Goal: Task Accomplishment & Management: Complete application form

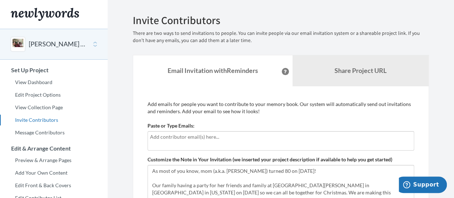
click at [170, 139] on input "text" at bounding box center [281, 137] width 262 height 8
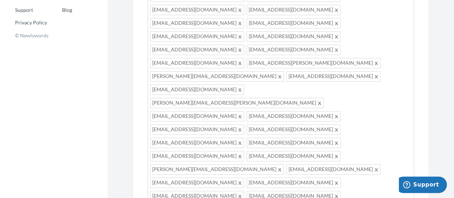
scroll to position [317, 0]
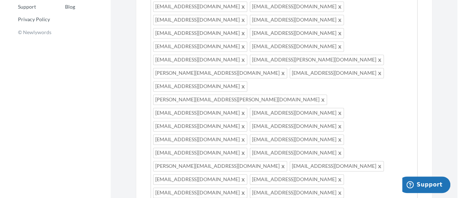
scroll to position [40, 0]
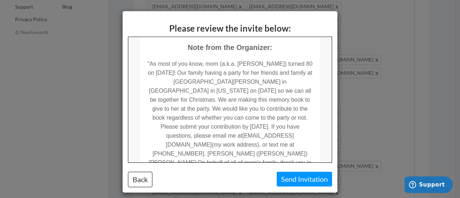
scroll to position [142, 0]
click at [236, 61] on td ""As most of you know, mom (a.k.a. [PERSON_NAME]) turned 80 on [DATE]! Our famil…" at bounding box center [230, 113] width 180 height 124
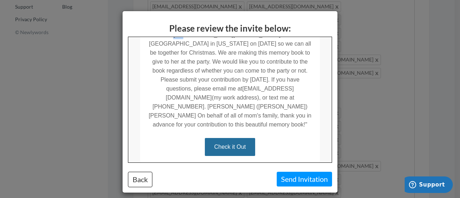
scroll to position [190, 0]
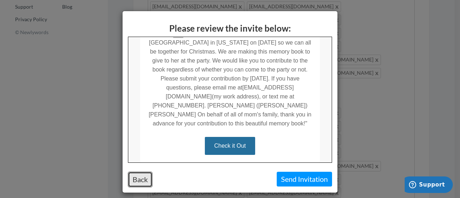
click at [142, 176] on button "Back" at bounding box center [140, 179] width 24 height 15
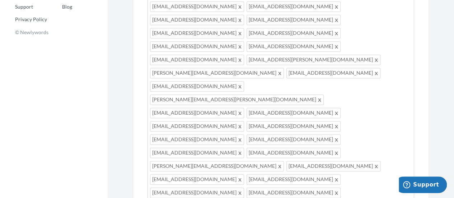
scroll to position [0, 0]
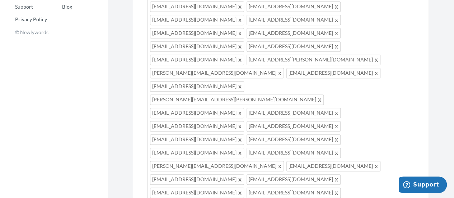
drag, startPoint x: 329, startPoint y: 67, endPoint x: 284, endPoint y: 66, distance: 45.3
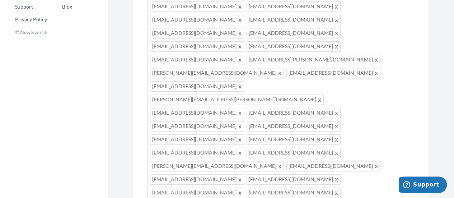
drag, startPoint x: 379, startPoint y: 99, endPoint x: 152, endPoint y: 101, distance: 226.6
paste textarea "On behalf of all of mom's family, thank you in advance for your contribution to…"
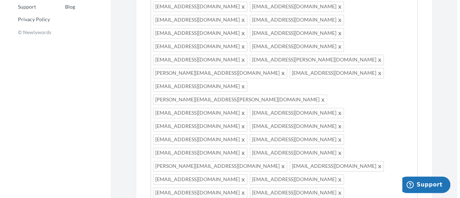
scroll to position [65, 0]
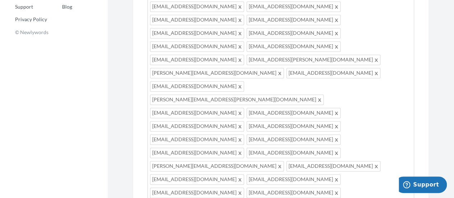
type textarea "As most of you know, mom (a.k.a. [PERSON_NAME]) turned 80 on [DATE]! Our family…"
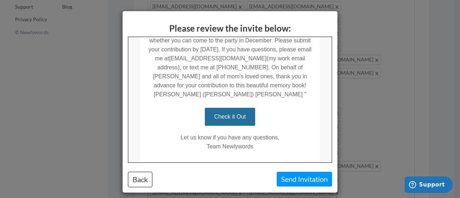
scroll to position [228, 0]
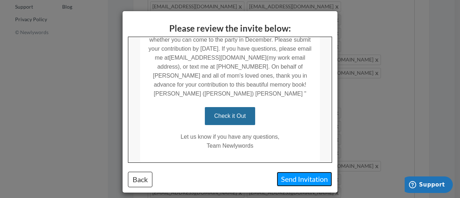
click at [305, 179] on button "Send Invitation" at bounding box center [303, 179] width 55 height 15
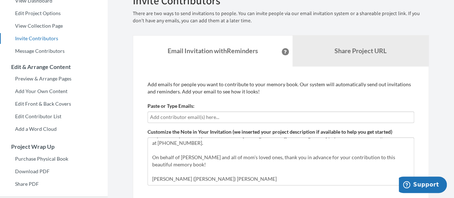
scroll to position [81, 0]
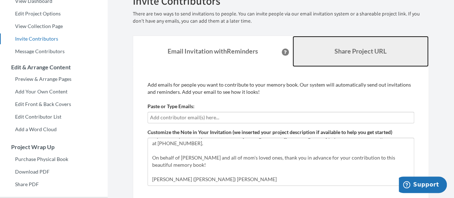
click at [358, 54] on b "Share Project URL" at bounding box center [361, 51] width 52 height 8
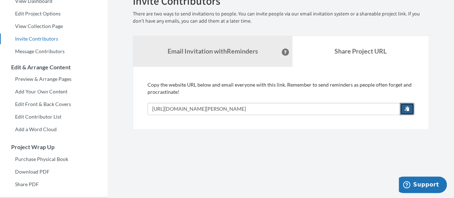
click at [406, 107] on span "button" at bounding box center [407, 108] width 5 height 5
